Goal: Navigation & Orientation: Find specific page/section

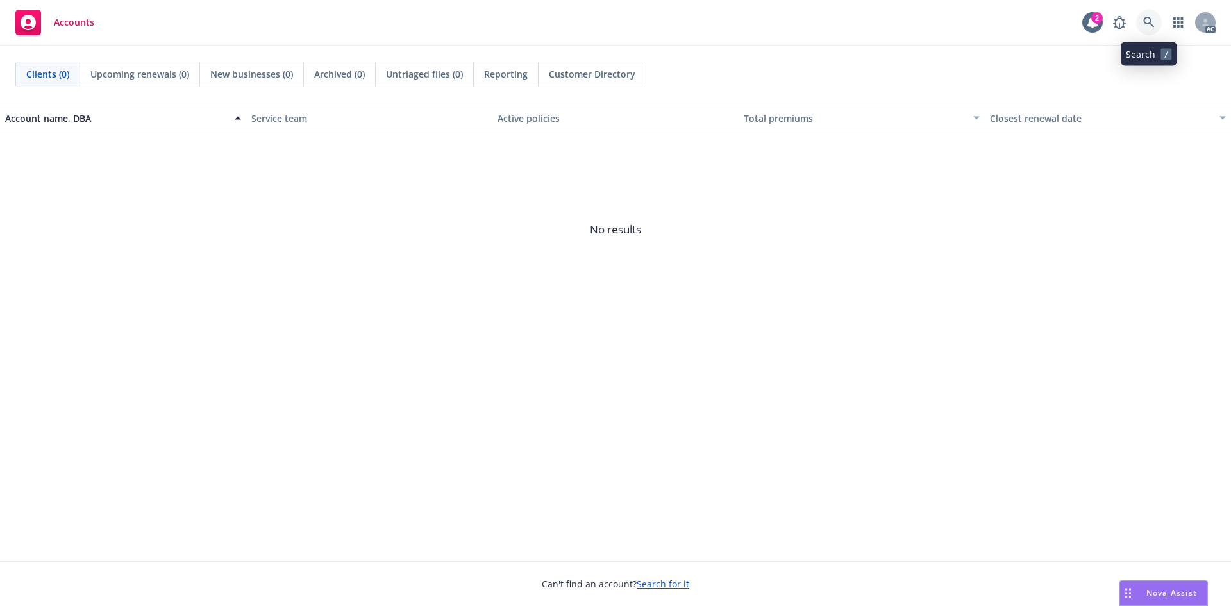
click at [1143, 21] on link at bounding box center [1149, 23] width 26 height 26
